Goal: Find specific page/section: Find specific page/section

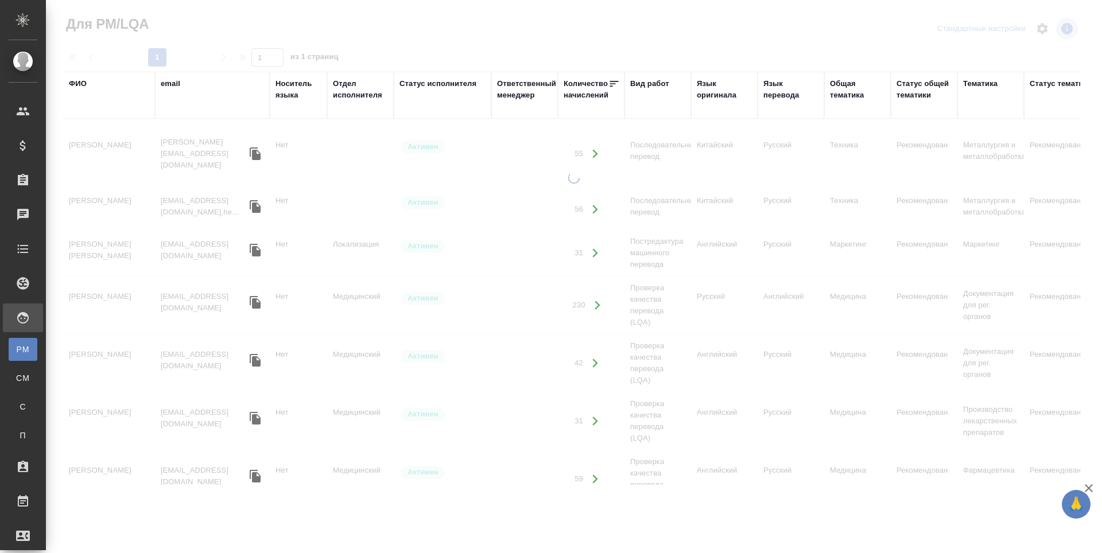
click at [77, 83] on div "ФИО" at bounding box center [78, 83] width 18 height 11
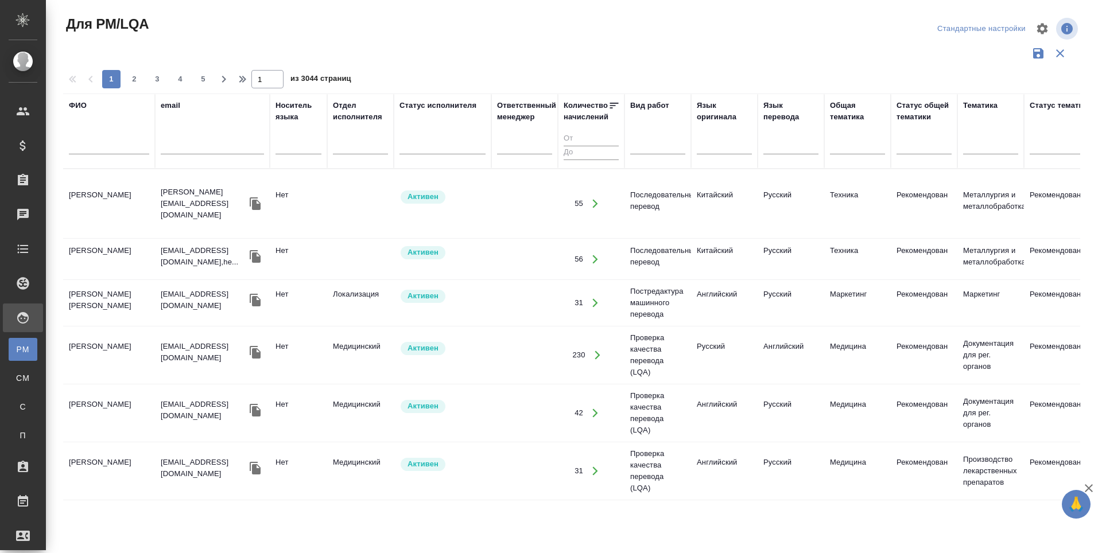
click at [75, 149] on input "text" at bounding box center [109, 147] width 80 height 14
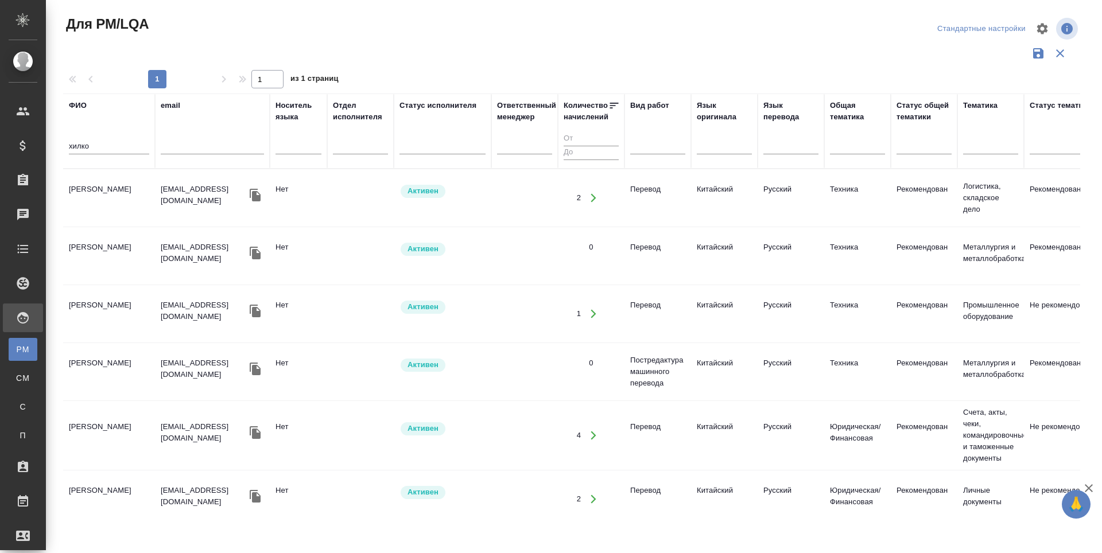
click at [86, 184] on td "Хилкова Лидия" at bounding box center [109, 198] width 92 height 40
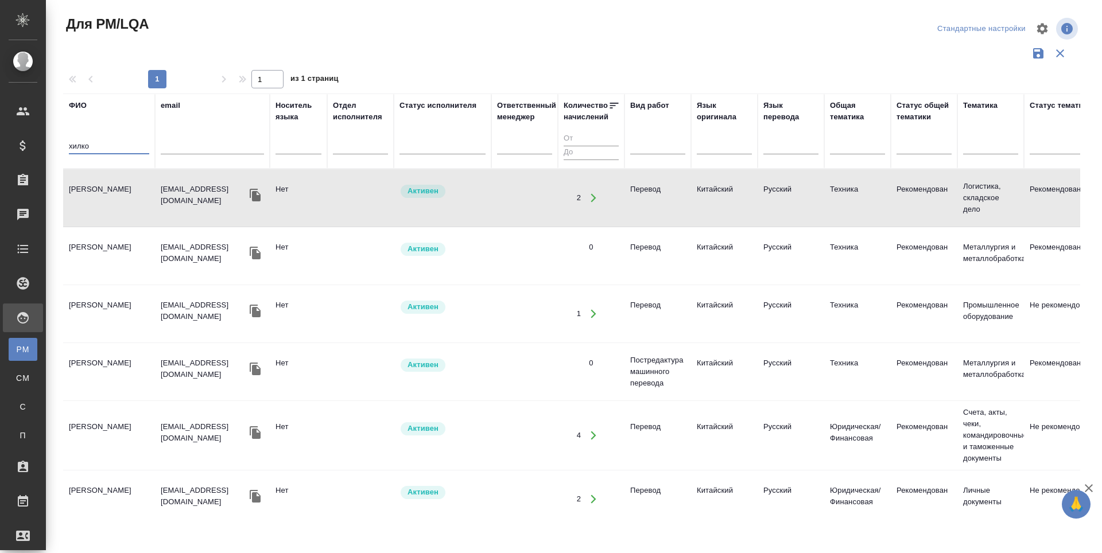
drag, startPoint x: 99, startPoint y: 143, endPoint x: 68, endPoint y: 146, distance: 31.6
click at [68, 146] on th "ФИО хилко" at bounding box center [109, 131] width 92 height 75
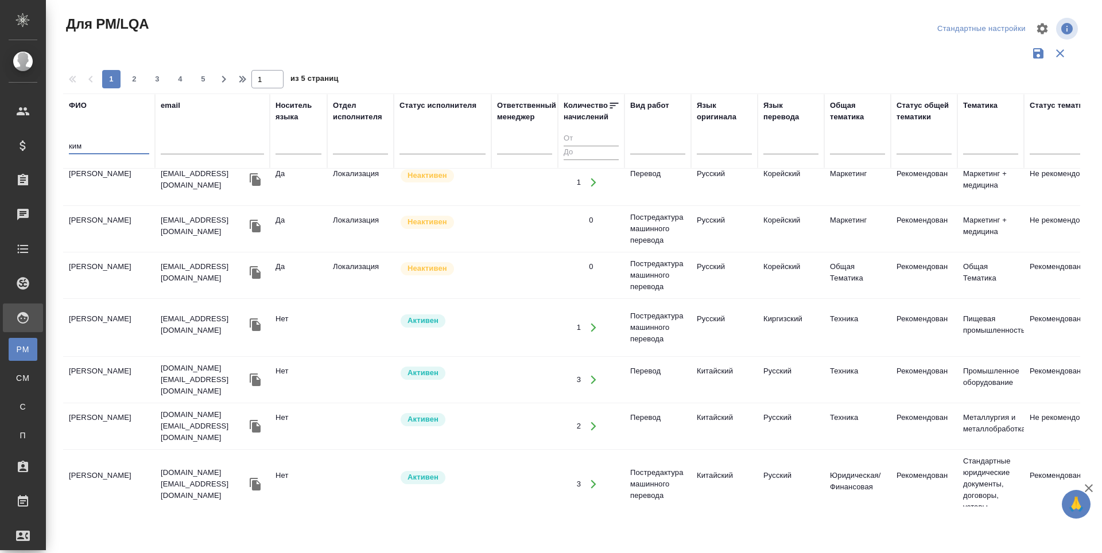
scroll to position [230, 0]
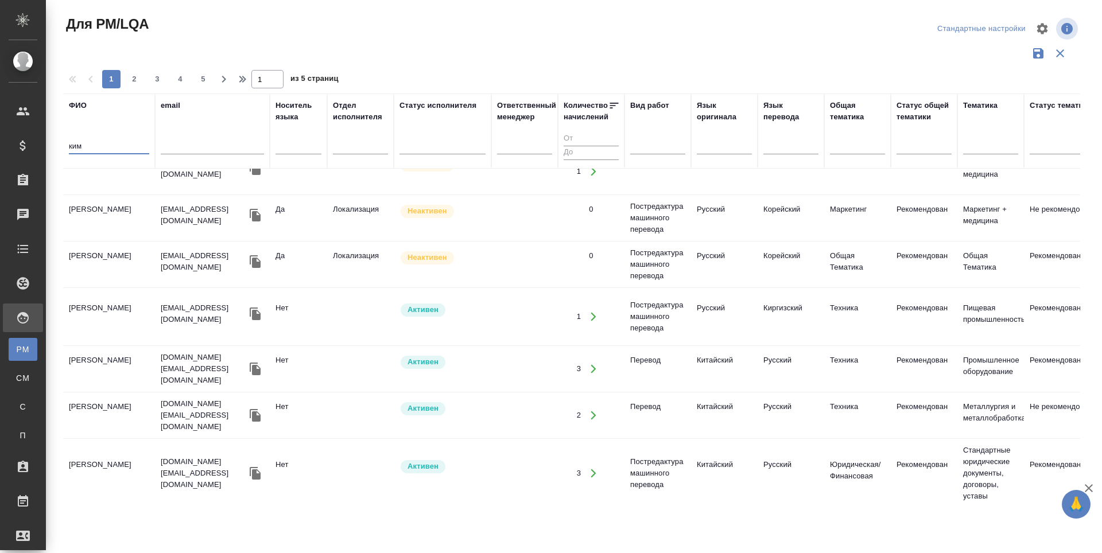
click at [102, 349] on td "Ким Захар" at bounding box center [109, 369] width 92 height 40
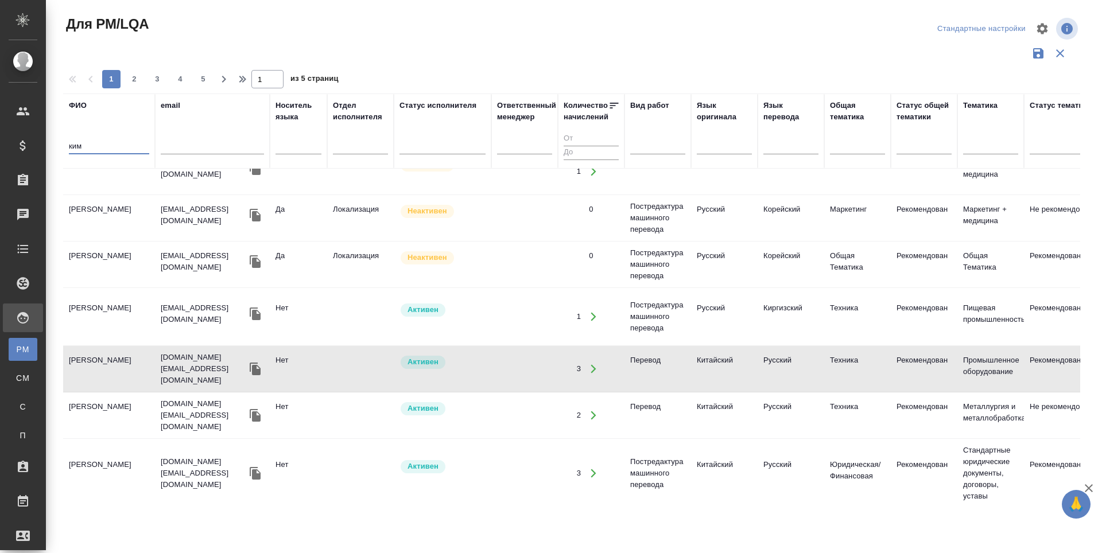
drag, startPoint x: 90, startPoint y: 144, endPoint x: 68, endPoint y: 147, distance: 22.6
click at [68, 147] on th "ФИО ким" at bounding box center [109, 131] width 92 height 75
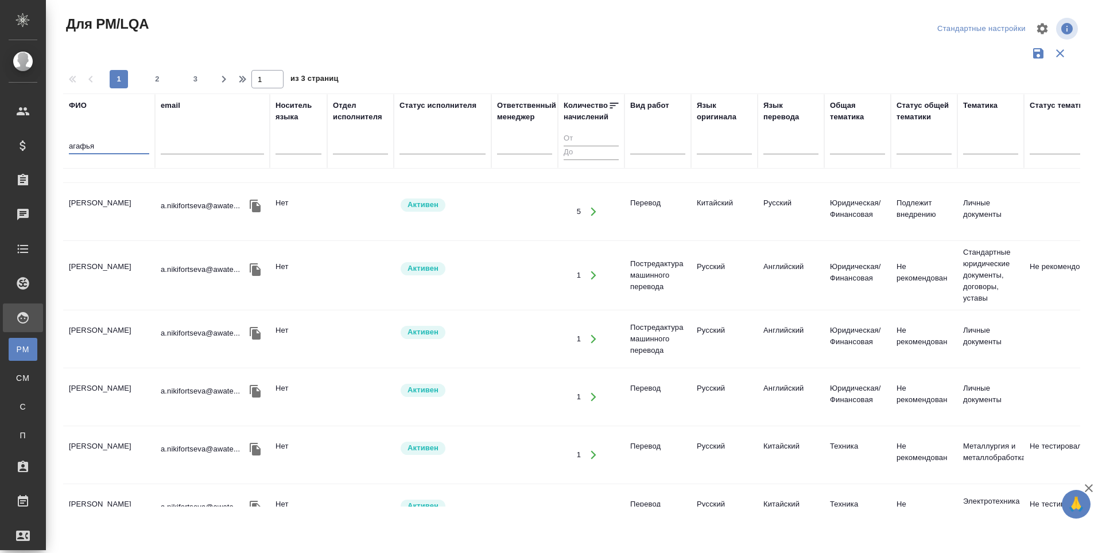
click at [132, 199] on td "Никифорцева Агафья" at bounding box center [109, 212] width 92 height 40
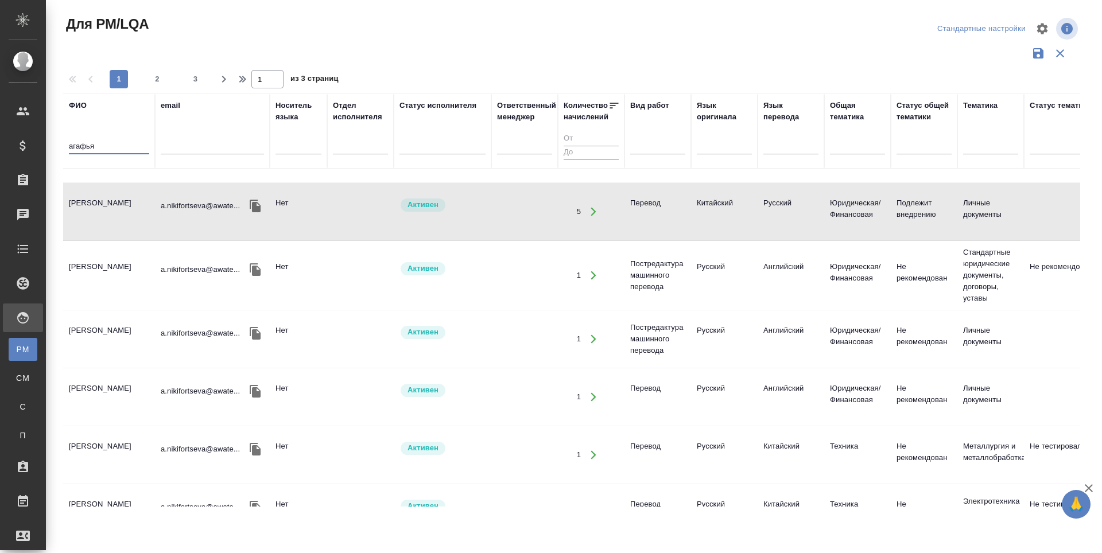
drag, startPoint x: 96, startPoint y: 147, endPoint x: 68, endPoint y: 147, distance: 28.1
click at [68, 147] on th "ФИО агафья" at bounding box center [109, 131] width 92 height 75
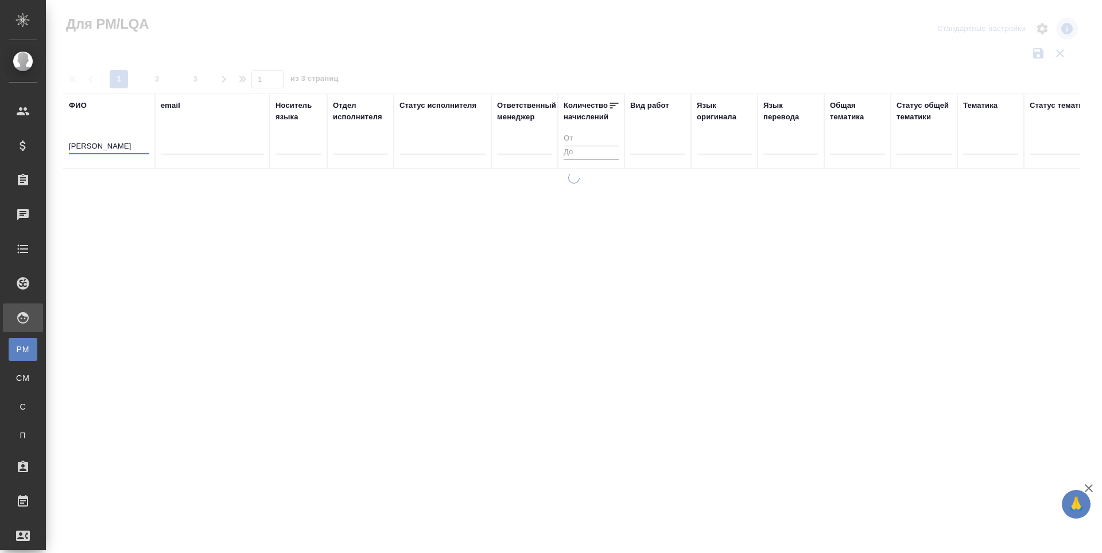
scroll to position [0, 0]
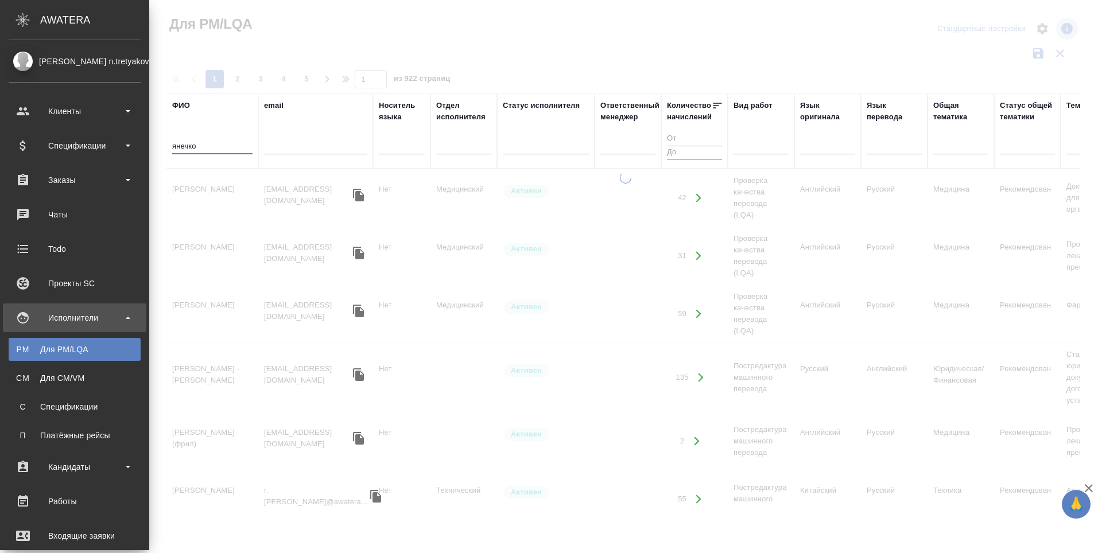
click at [178, 147] on input "янечко" at bounding box center [212, 147] width 80 height 14
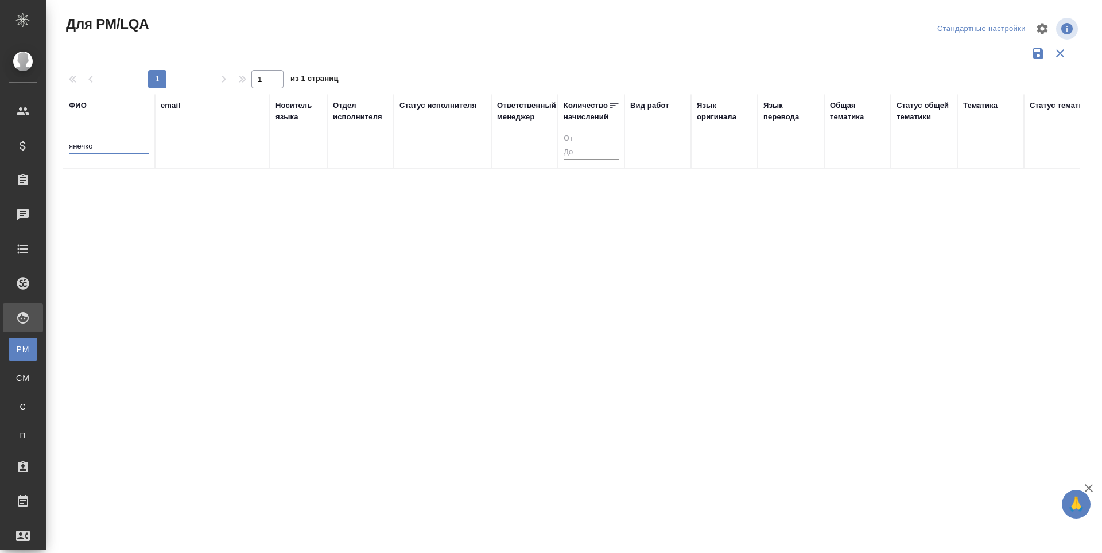
click at [77, 144] on input "янечко" at bounding box center [109, 147] width 80 height 14
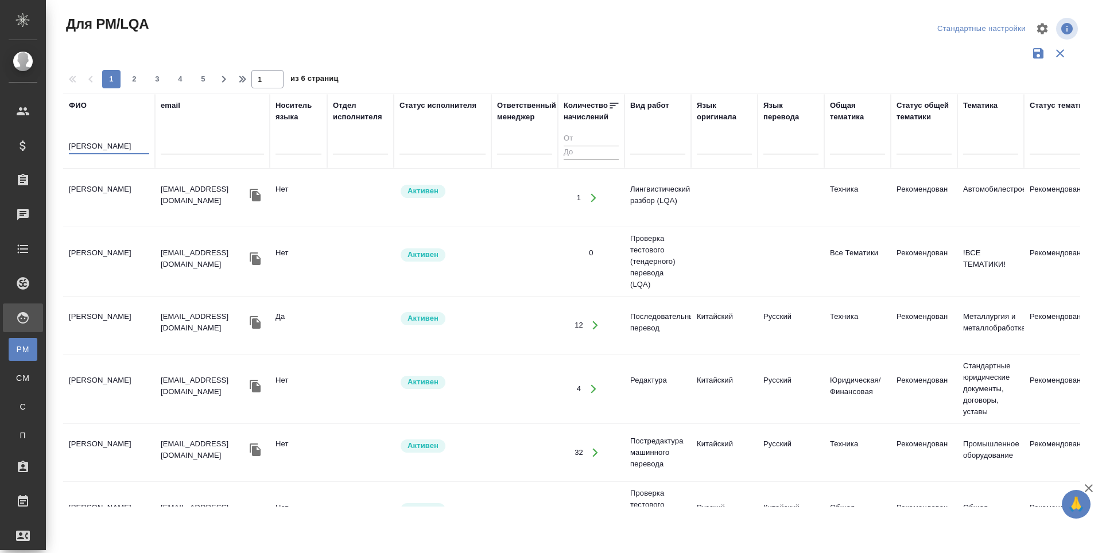
type input "янченко"
click at [94, 184] on td "[PERSON_NAME]" at bounding box center [109, 198] width 92 height 40
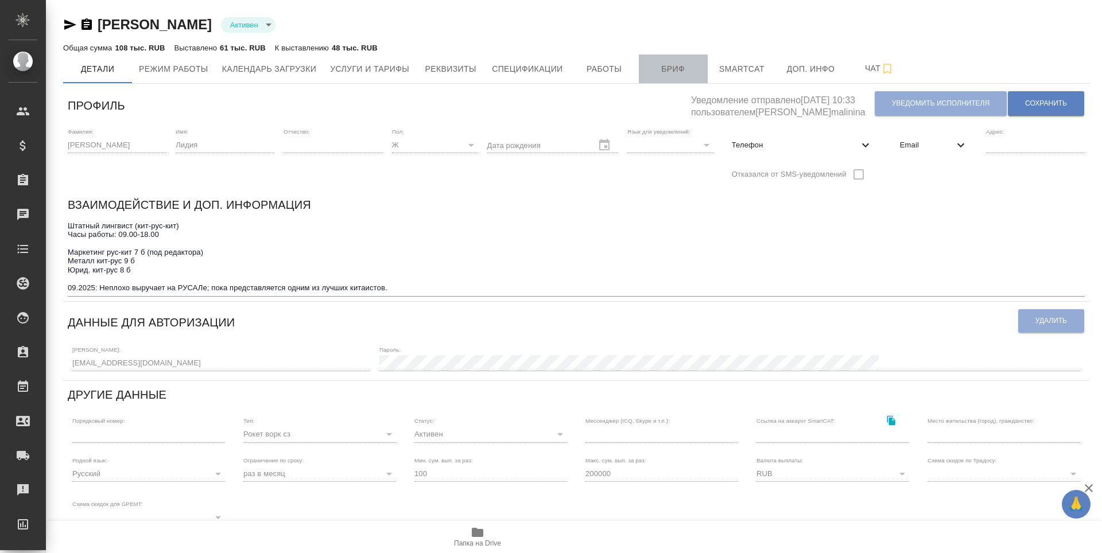
click at [666, 73] on span "Бриф" at bounding box center [673, 69] width 55 height 14
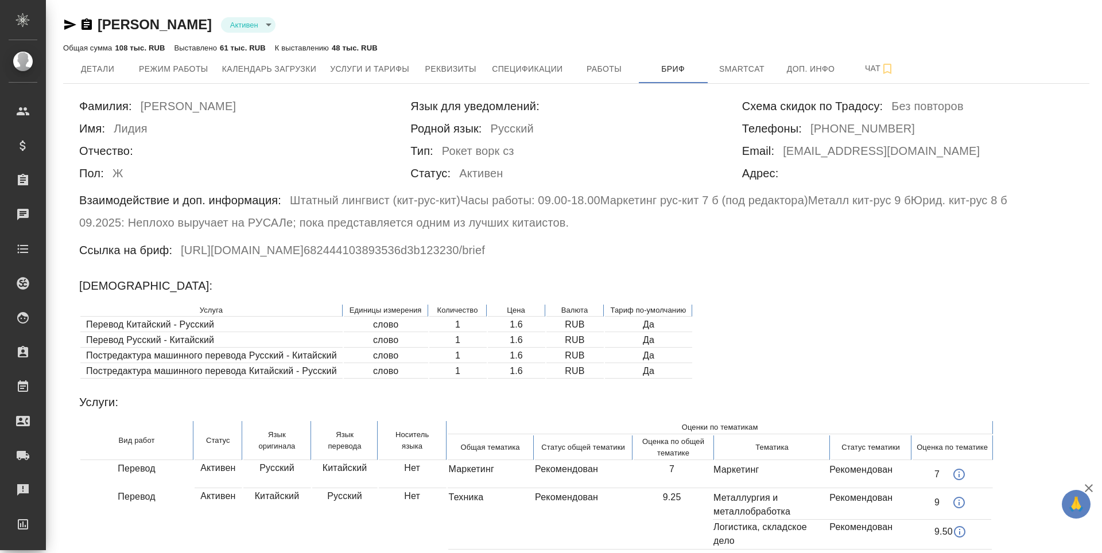
click at [69, 22] on icon "button" at bounding box center [70, 25] width 12 height 10
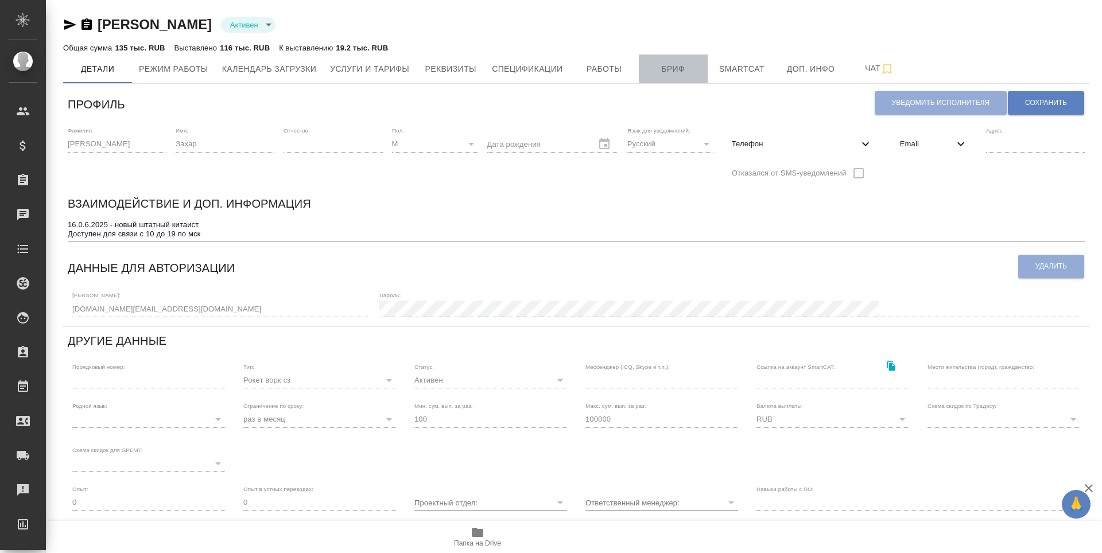
click at [665, 77] on button "Бриф" at bounding box center [673, 69] width 69 height 29
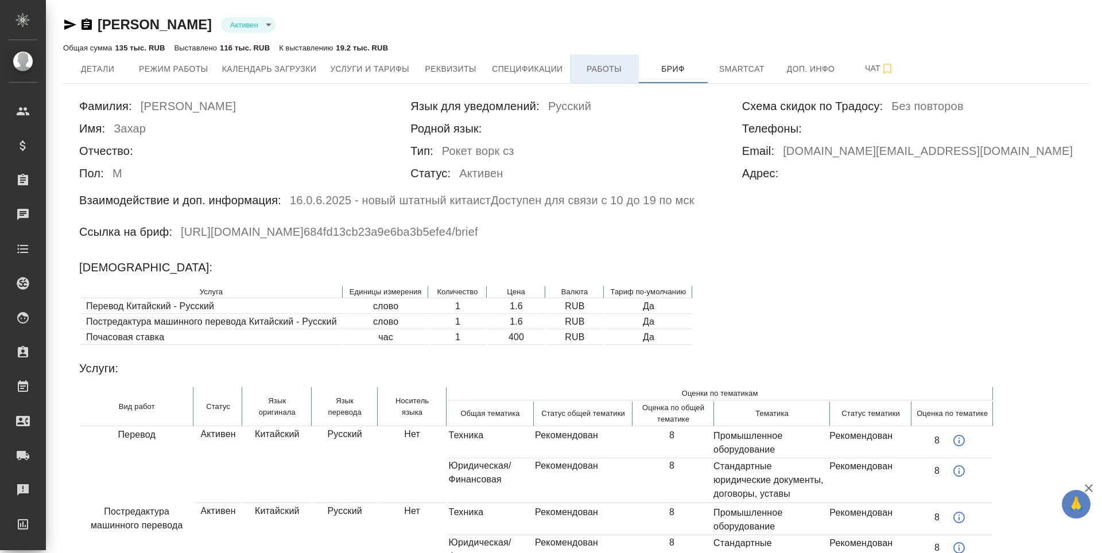
click at [612, 70] on span "Работы" at bounding box center [604, 69] width 55 height 14
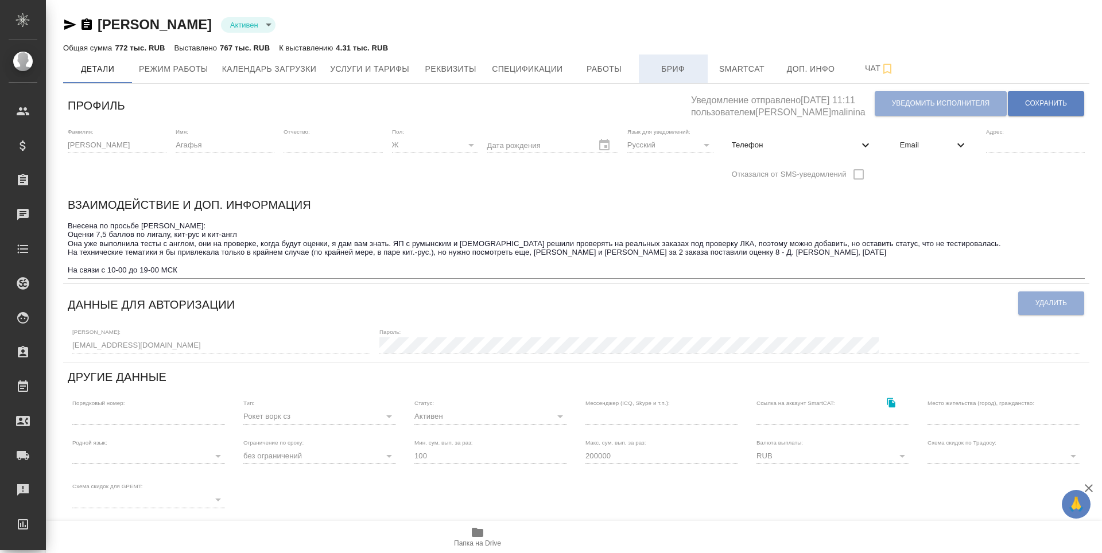
click at [674, 69] on span "Бриф" at bounding box center [673, 69] width 55 height 14
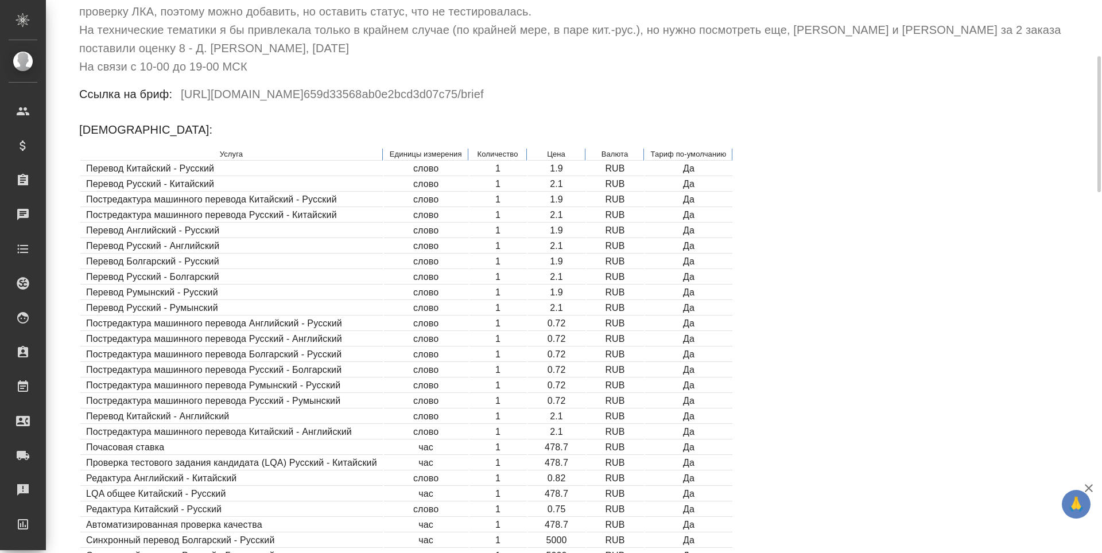
scroll to position [57, 0]
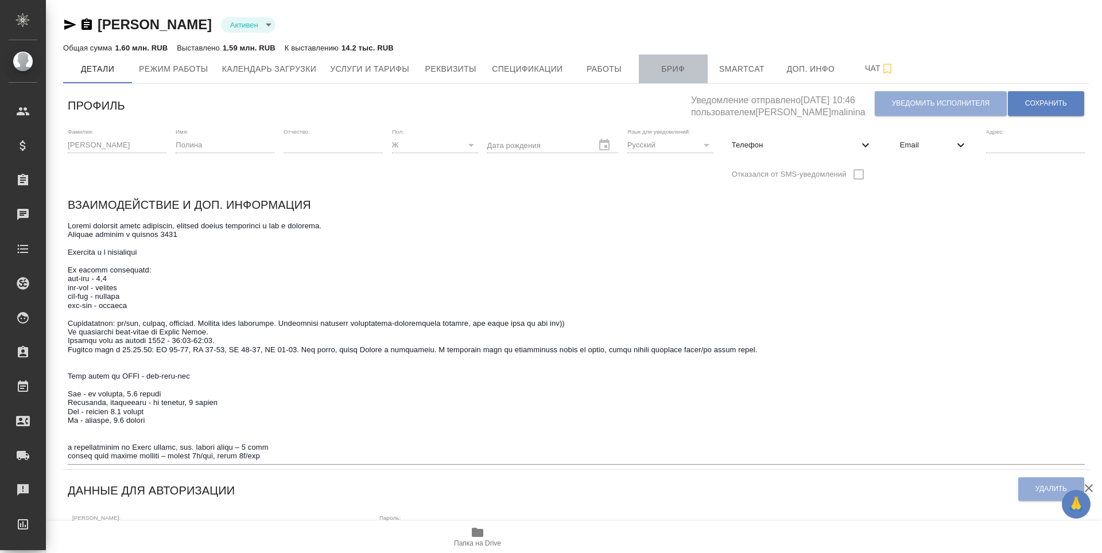
click at [667, 72] on span "Бриф" at bounding box center [673, 69] width 55 height 14
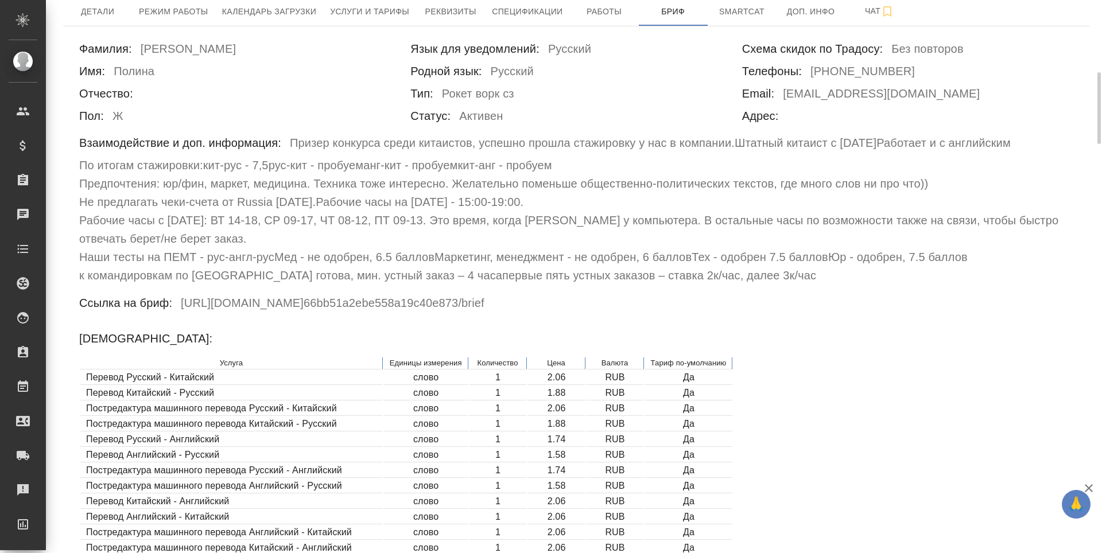
scroll to position [115, 0]
